Goal: Task Accomplishment & Management: Manage account settings

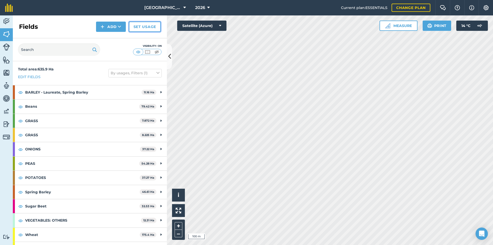
click at [148, 25] on link "Set usage" at bounding box center [145, 27] width 32 height 10
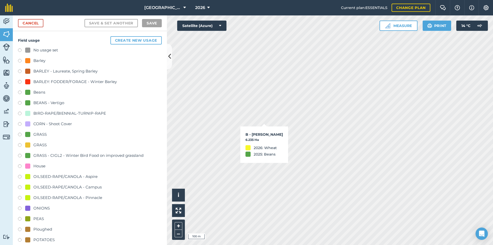
checkbox input "true"
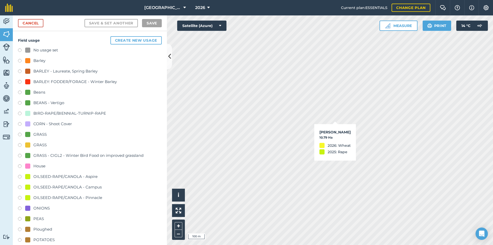
checkbox input "true"
click at [27, 24] on link "Cancel" at bounding box center [30, 23] width 25 height 8
